Goal: Transaction & Acquisition: Purchase product/service

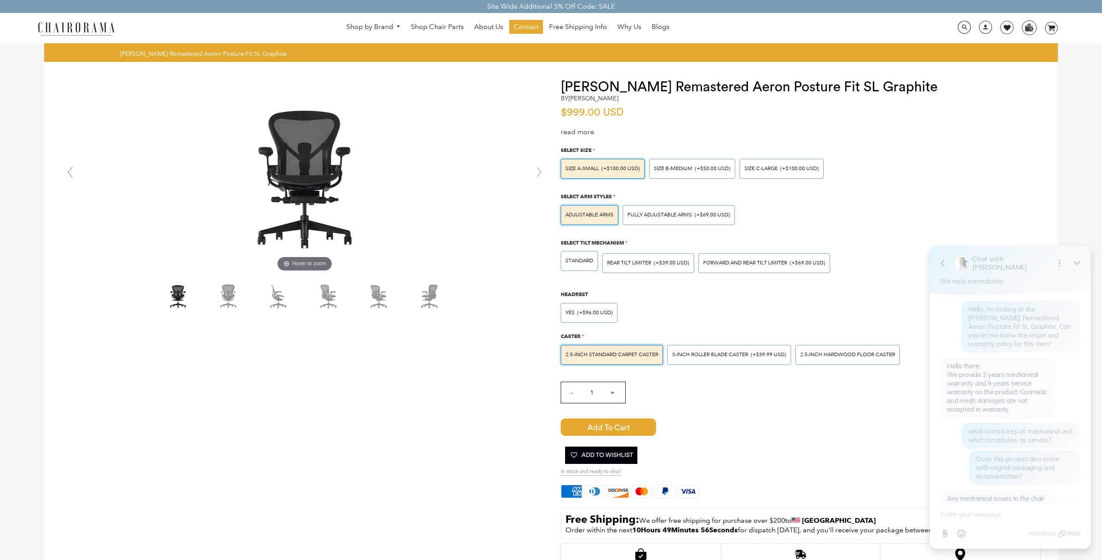
scroll to position [320, 0]
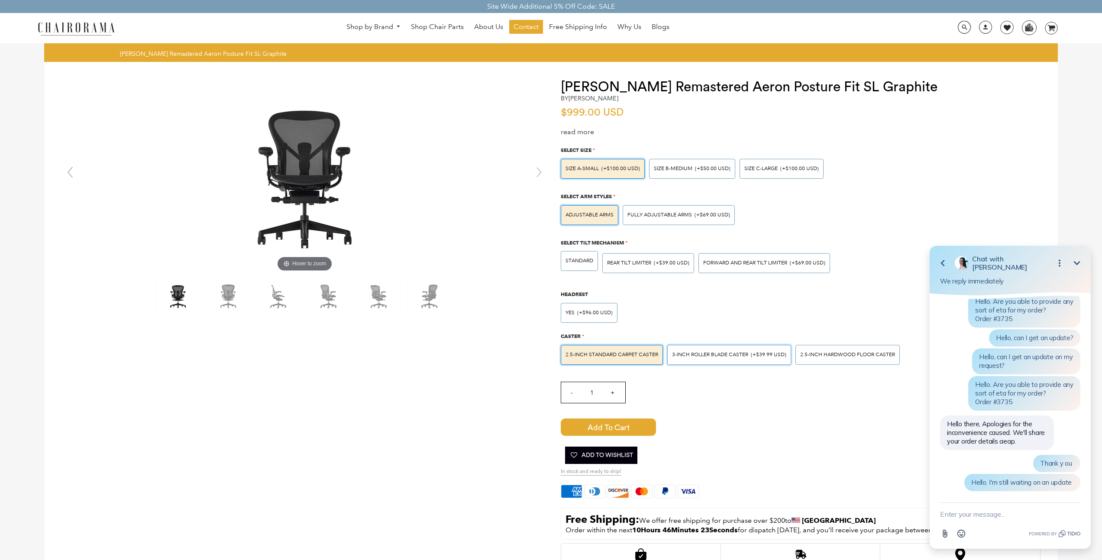
click at [720, 362] on div "3-inch Roller Blade Caster (+$39.99 USD)" at bounding box center [729, 355] width 124 height 20
click at [0, 0] on input "3-inch Roller Blade Caster (+$39.99 USD)" at bounding box center [0, 0] width 0 height 0
click at [626, 354] on span "2.5-inch Standard Carpet Caster" at bounding box center [612, 355] width 93 height 6
click at [615, 354] on span "2.5-inch Standard Carpet Caster" at bounding box center [612, 355] width 93 height 6
click at [0, 0] on input "2.5-inch Standard Carpet Caster" at bounding box center [0, 0] width 0 height 0
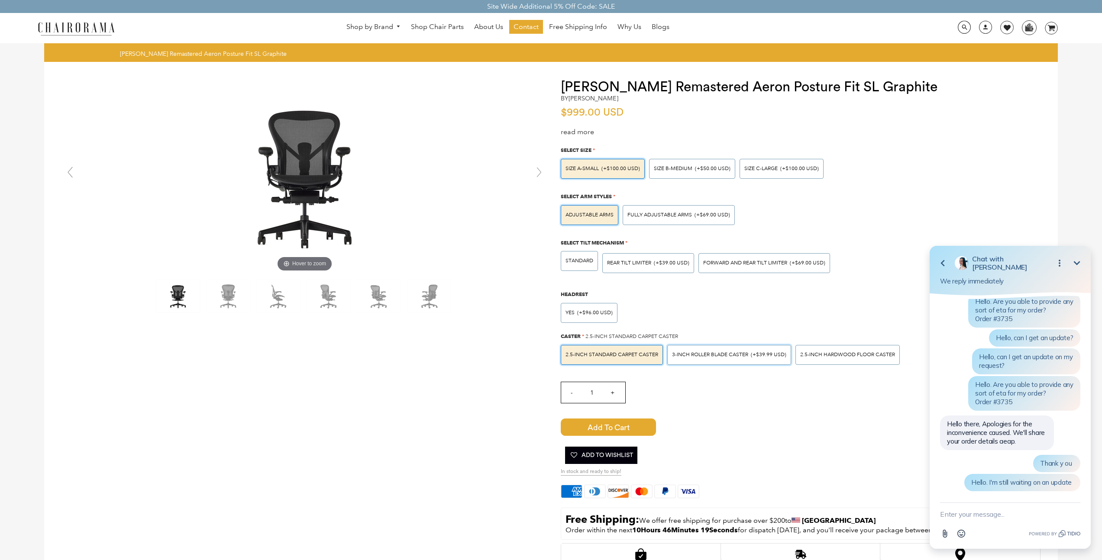
click at [750, 359] on div "3-inch Roller Blade Caster (+$39.99 USD)" at bounding box center [729, 355] width 124 height 20
click at [0, 0] on input "3-inch Roller Blade Caster (+$39.99 USD)" at bounding box center [0, 0] width 0 height 0
click at [221, 304] on img at bounding box center [228, 296] width 43 height 32
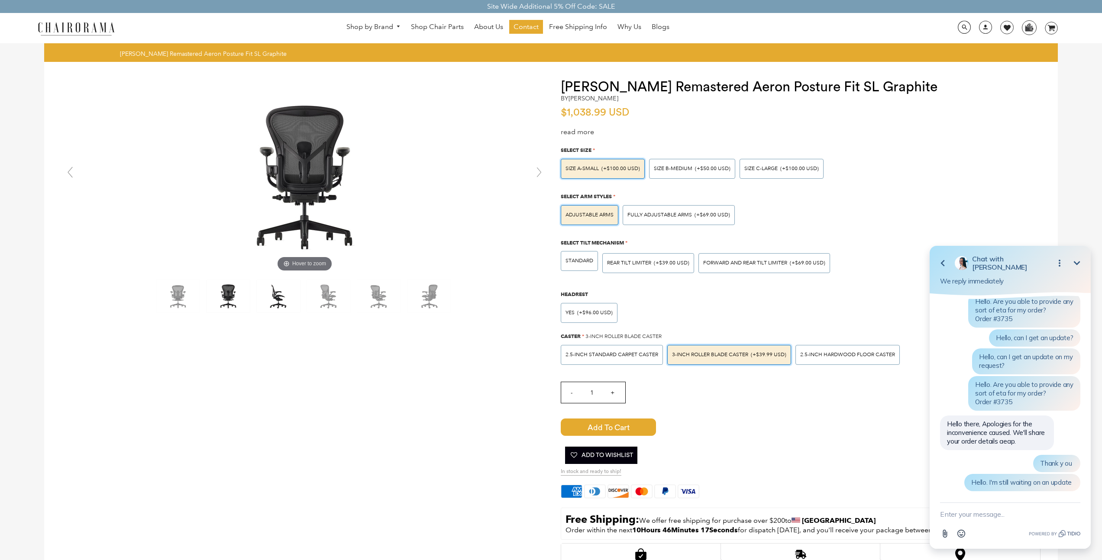
click at [266, 302] on img at bounding box center [278, 296] width 43 height 32
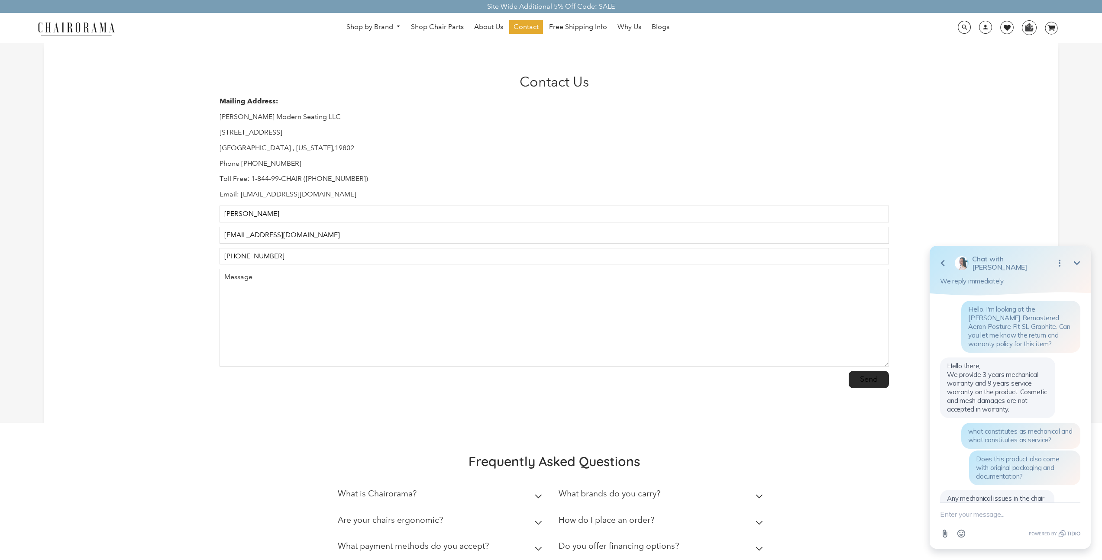
scroll to position [320, 0]
